Goal: Navigation & Orientation: Find specific page/section

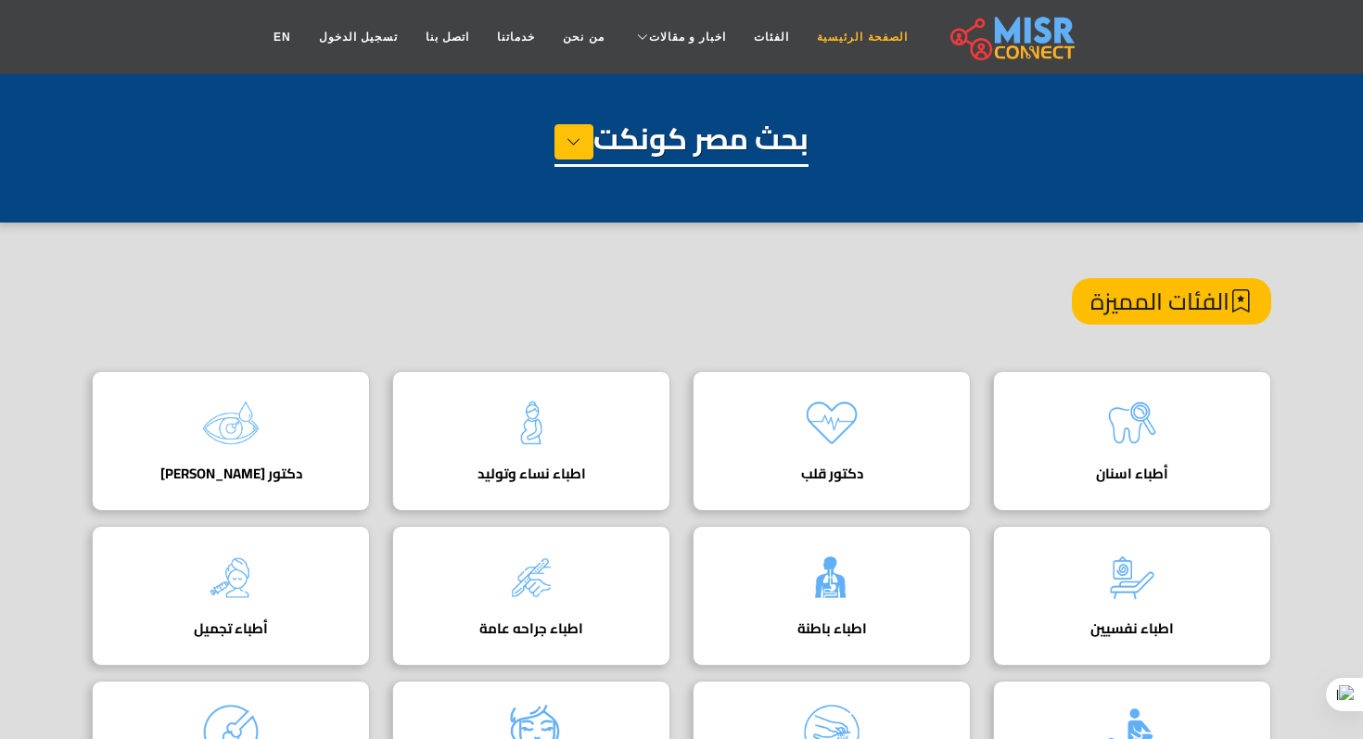
click at [816, 27] on link "الصفحة الرئيسية" at bounding box center [862, 36] width 118 height 35
click at [750, 37] on link "الفئات" at bounding box center [771, 36] width 63 height 35
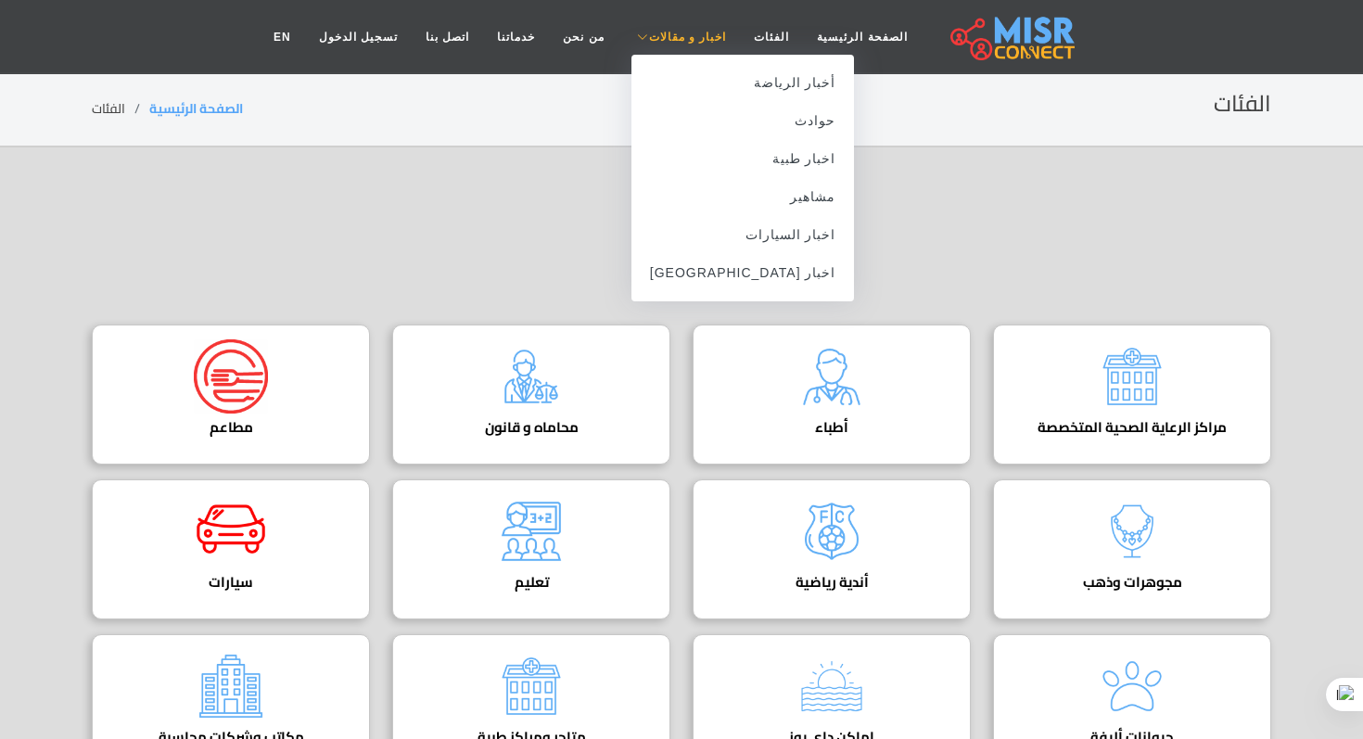
click at [671, 35] on span "اخبار و مقالات" at bounding box center [688, 37] width 78 height 17
click at [764, 194] on link "مشاهير" at bounding box center [742, 197] width 223 height 38
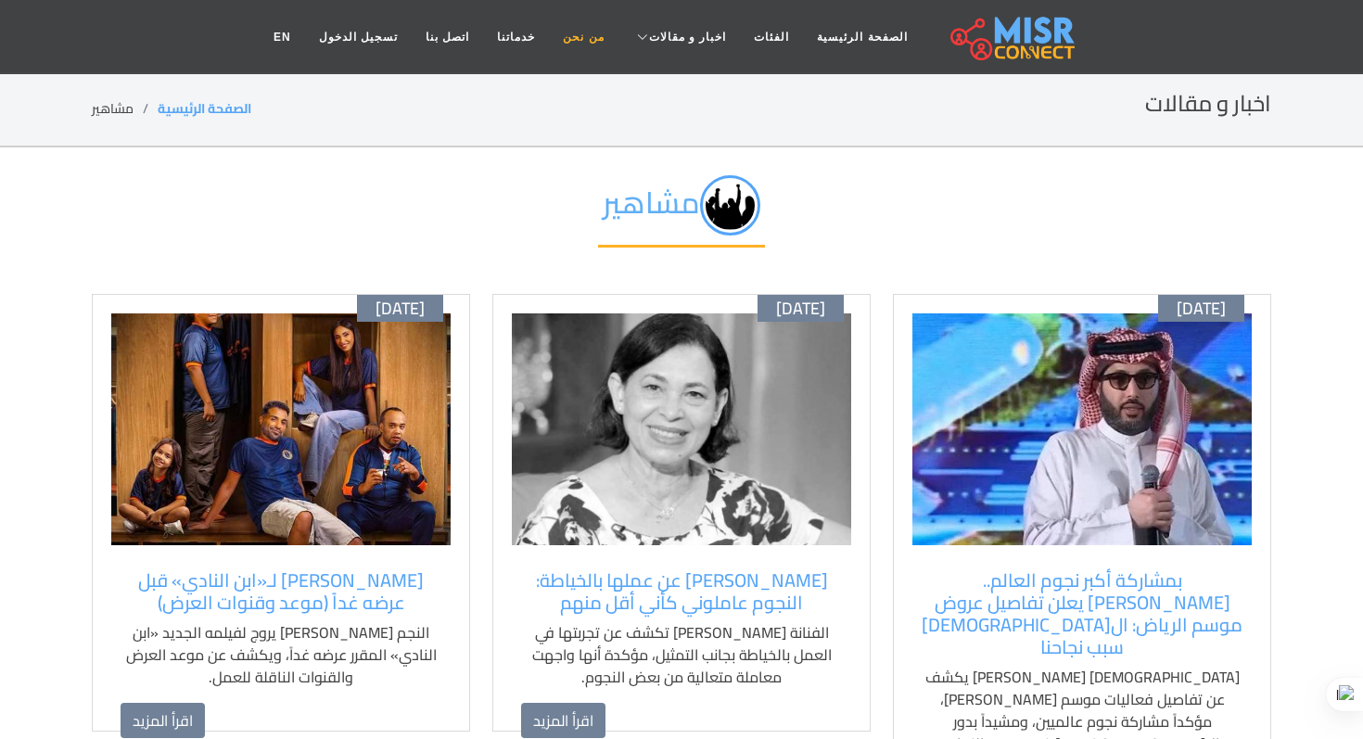
click at [599, 38] on link "من نحن" at bounding box center [583, 36] width 69 height 35
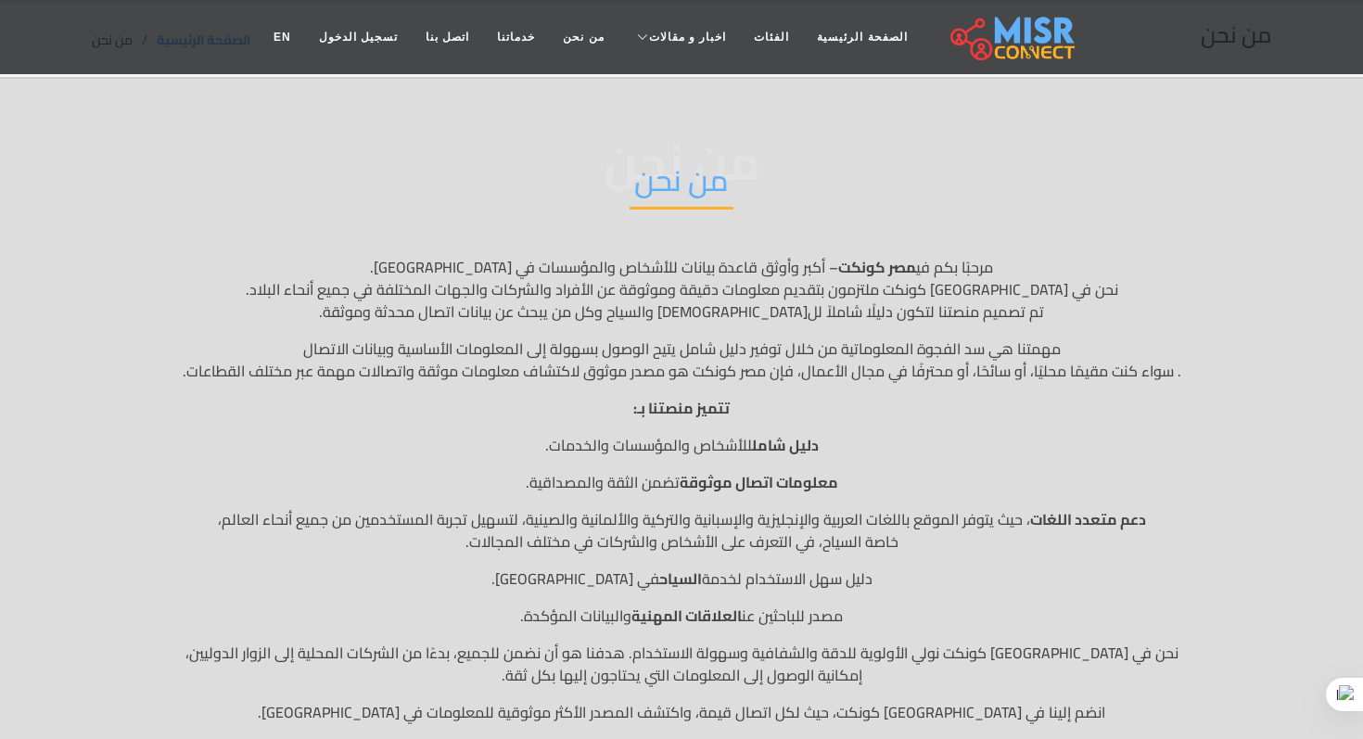
scroll to position [71, 0]
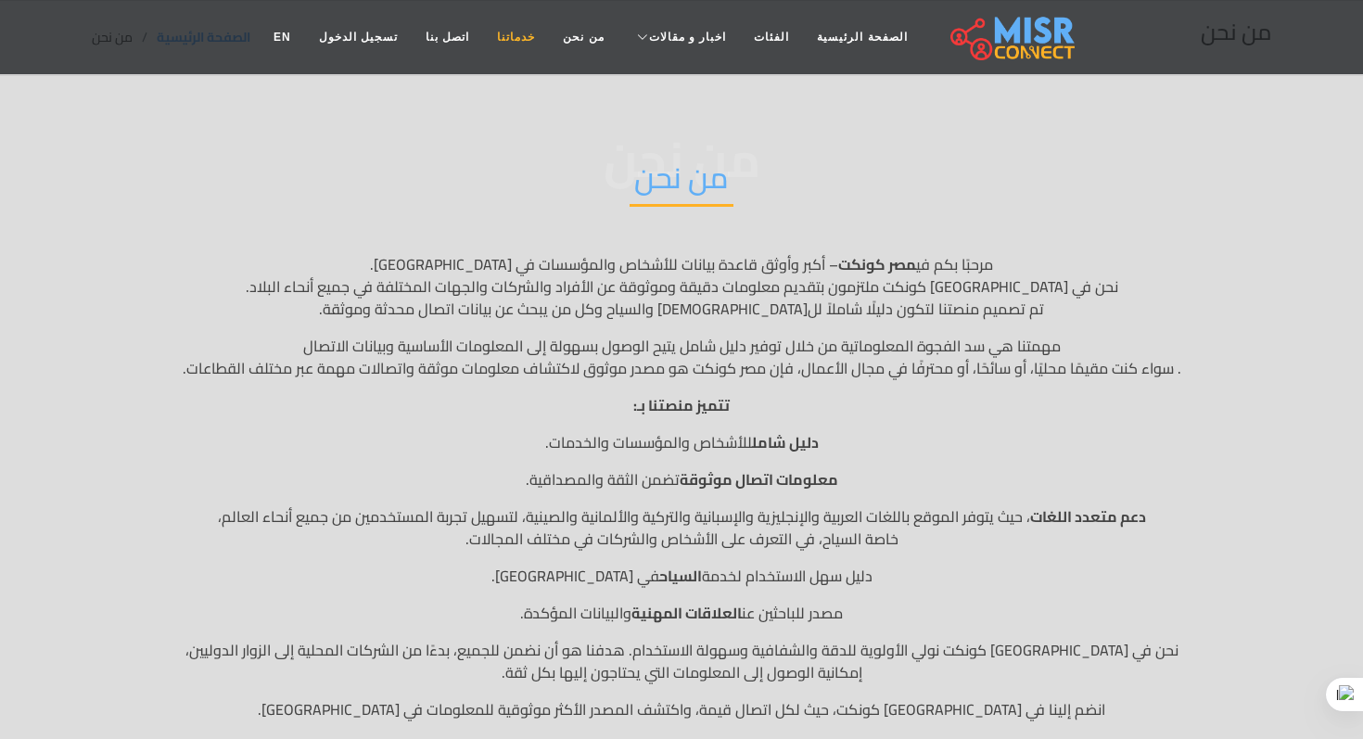
click at [524, 29] on link "خدماتنا" at bounding box center [516, 36] width 66 height 35
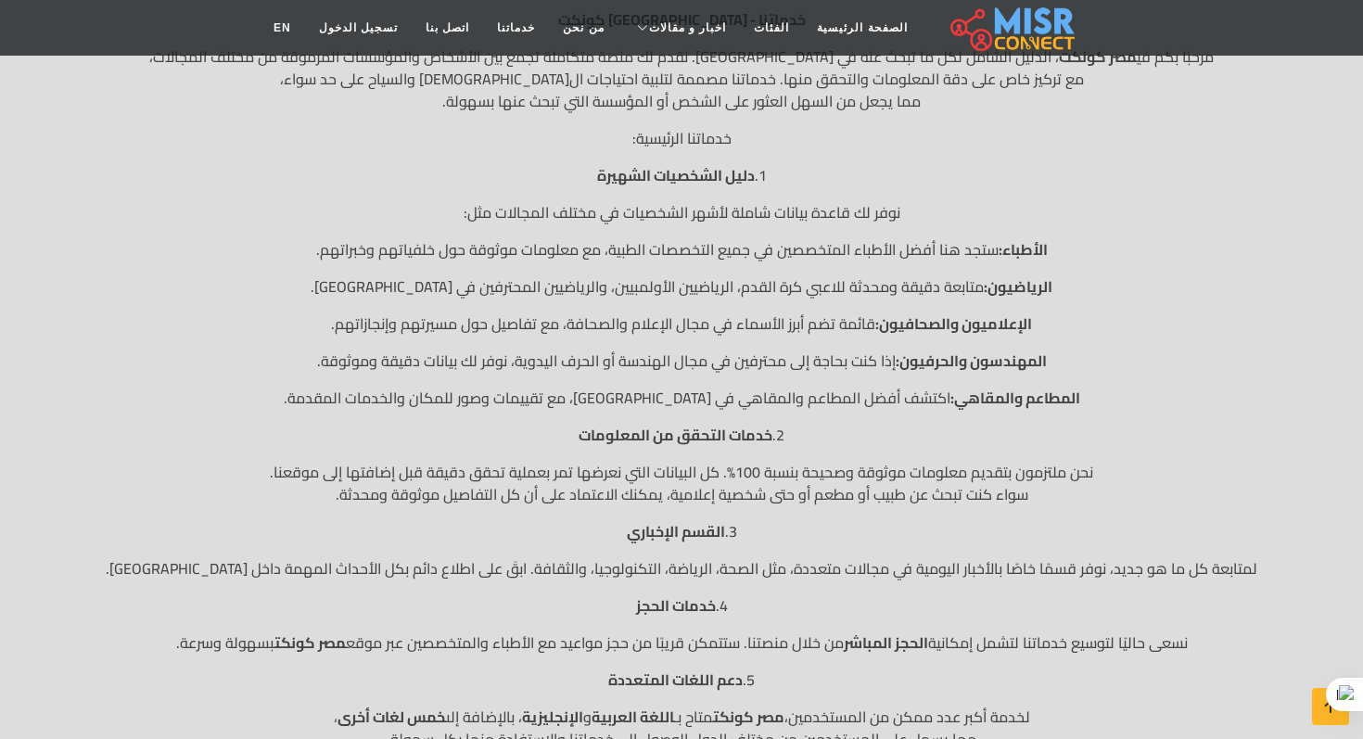
scroll to position [328, 0]
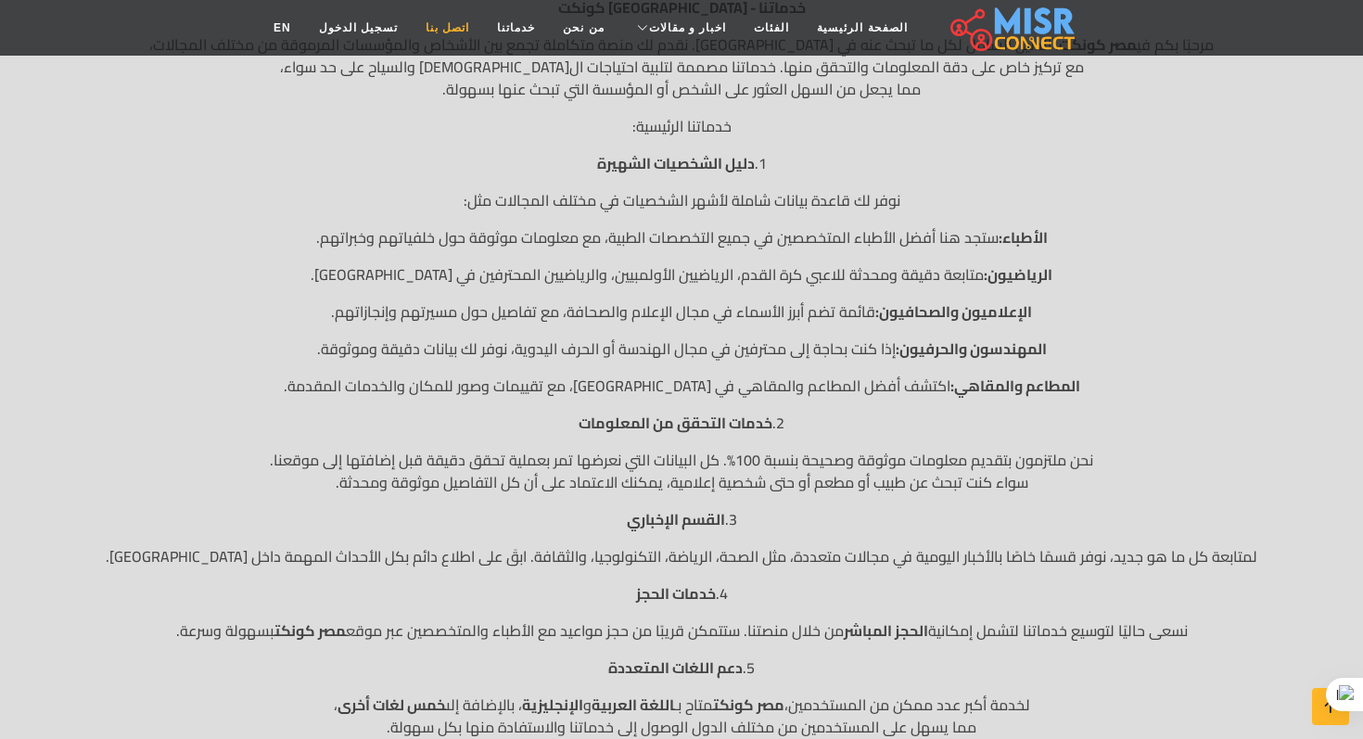
click at [483, 13] on link "اتصل بنا" at bounding box center [447, 27] width 71 height 35
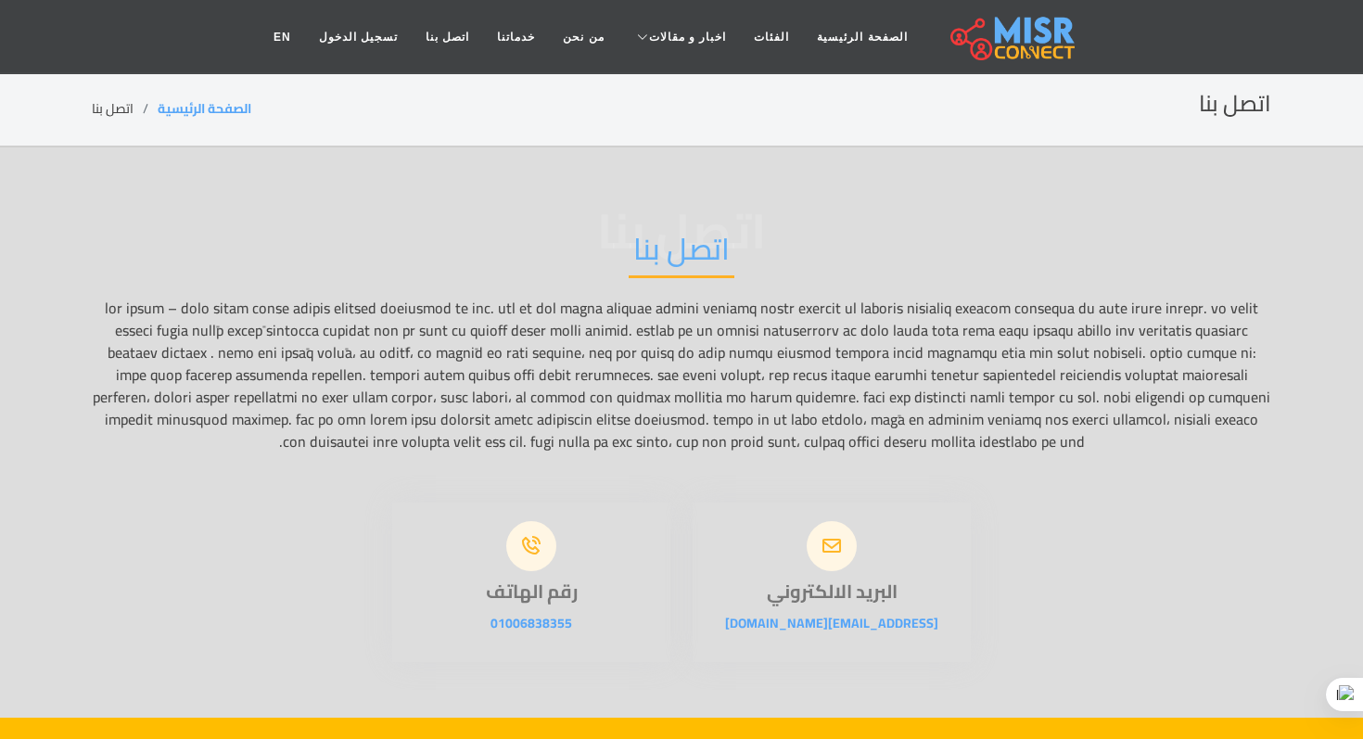
click at [964, 28] on img at bounding box center [1012, 37] width 124 height 46
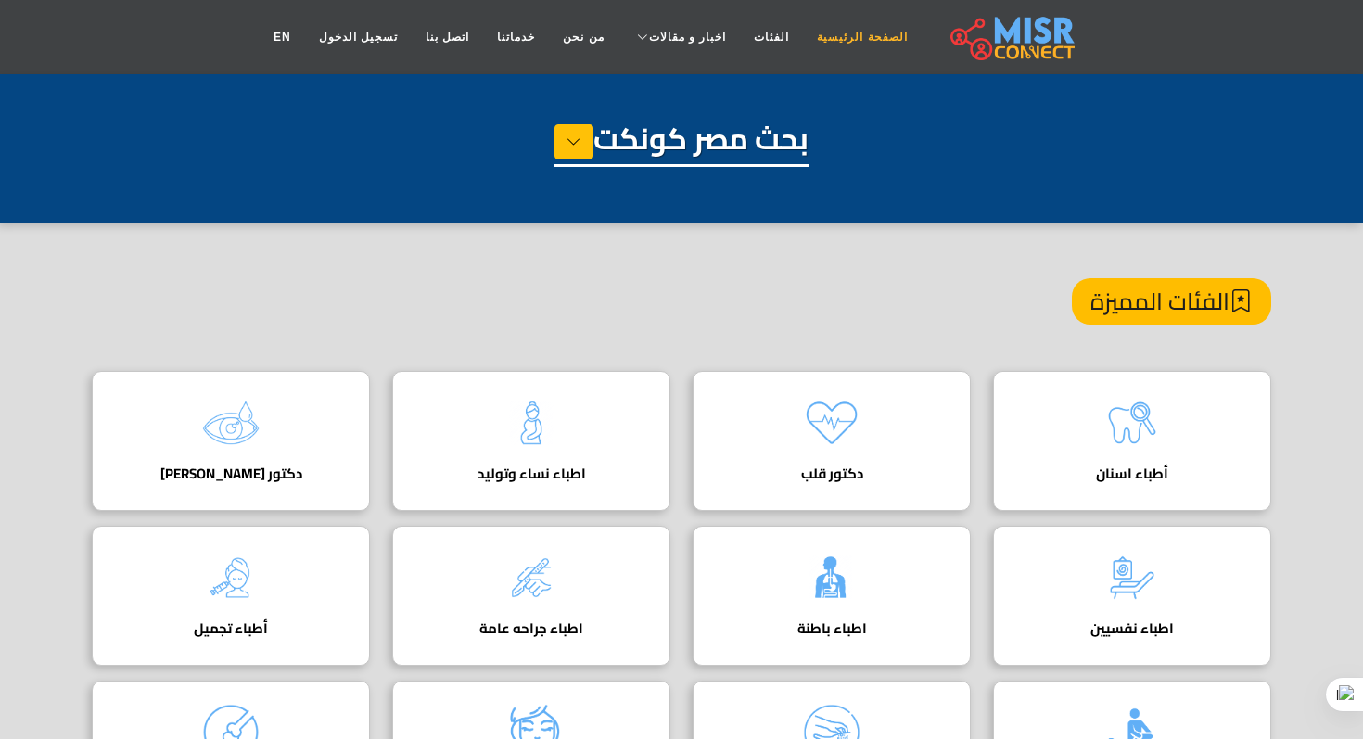
click at [807, 36] on link "الصفحة الرئيسية" at bounding box center [862, 36] width 118 height 35
click at [803, 35] on link "الصفحة الرئيسية" at bounding box center [862, 36] width 118 height 35
click at [803, 34] on link "الصفحة الرئيسية" at bounding box center [862, 36] width 118 height 35
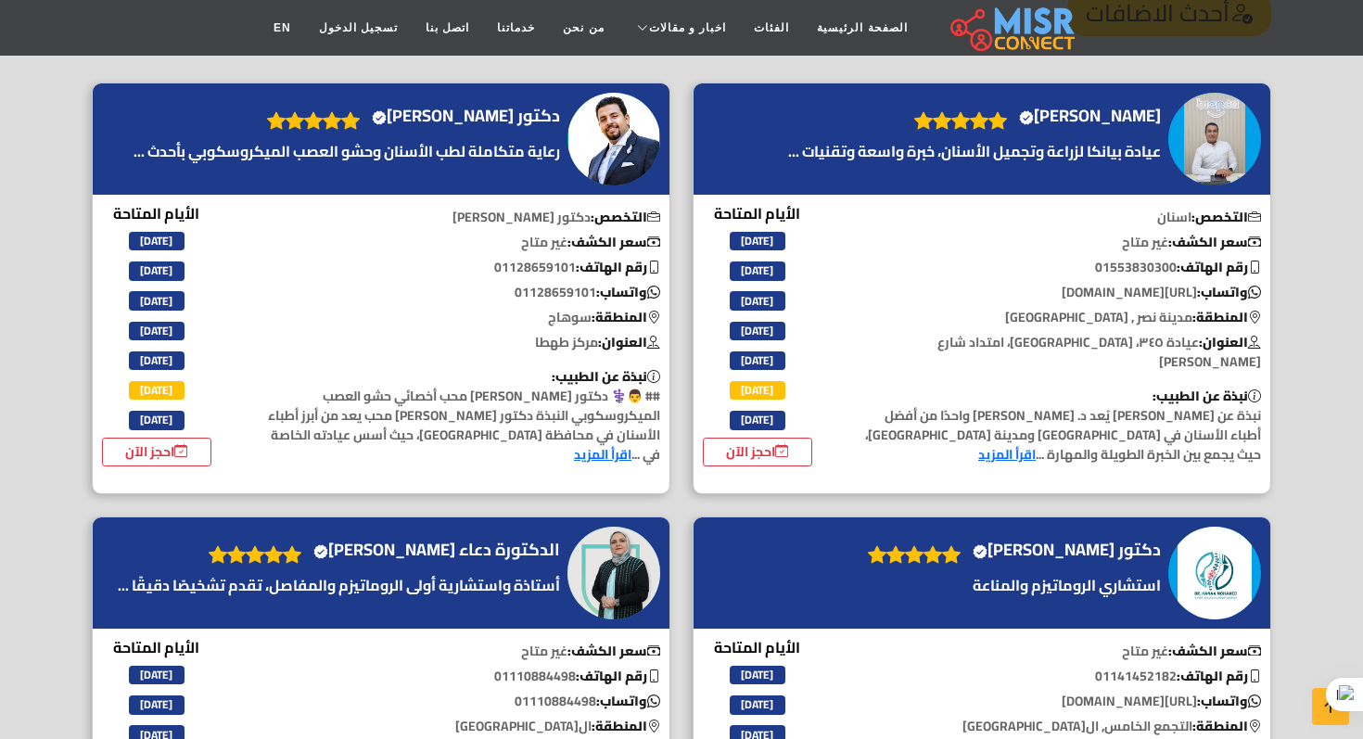
scroll to position [2040, 0]
click at [171, 443] on link "احجز الآن" at bounding box center [156, 452] width 109 height 29
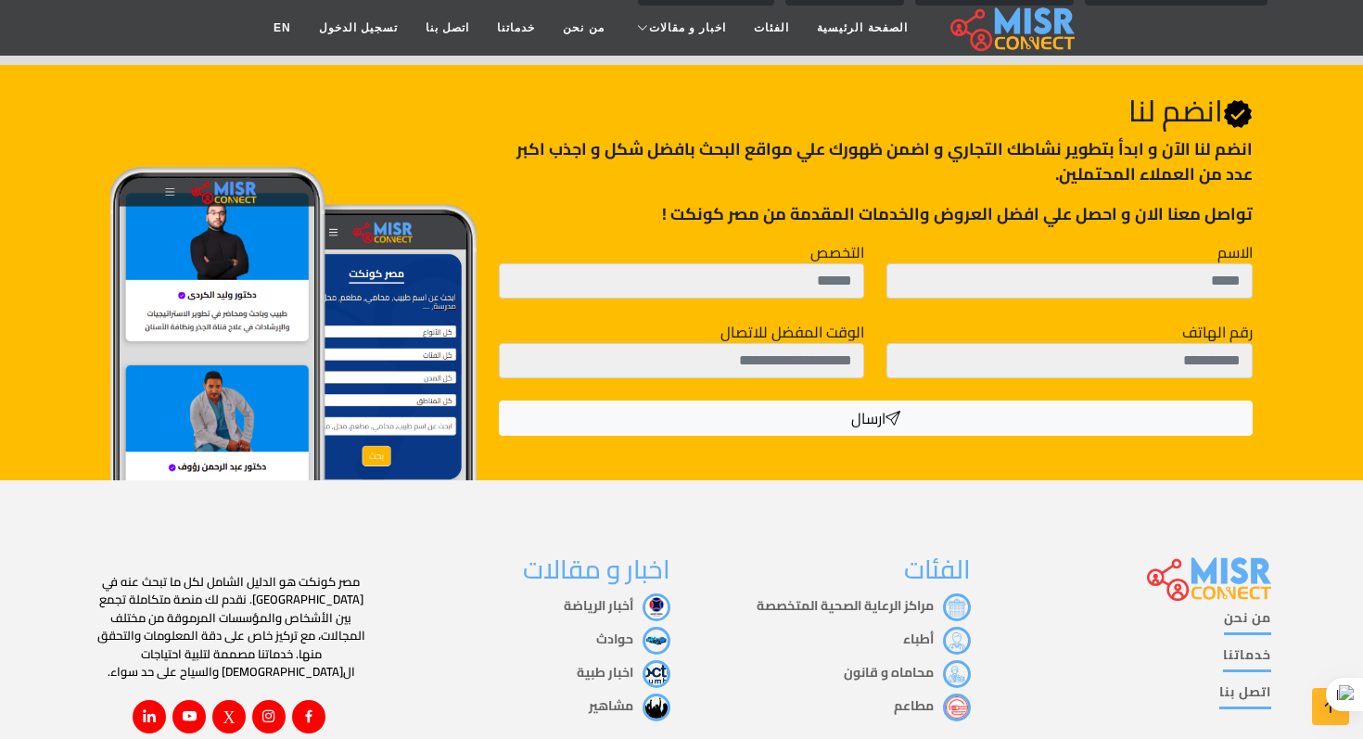
scroll to position [14372, 0]
